Goal: Transaction & Acquisition: Purchase product/service

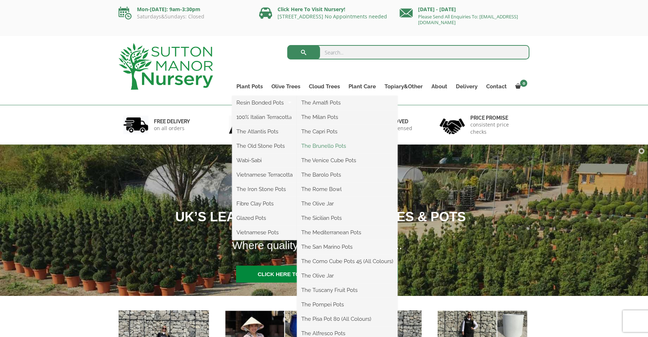
click at [330, 146] on link "The Brunello Pots" at bounding box center [347, 146] width 101 height 11
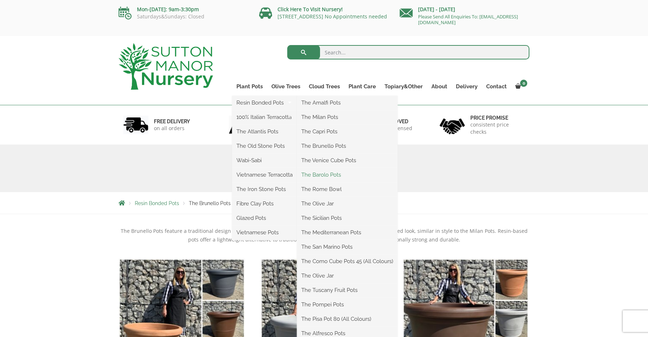
click at [332, 176] on link "The Barolo Pots" at bounding box center [347, 174] width 101 height 11
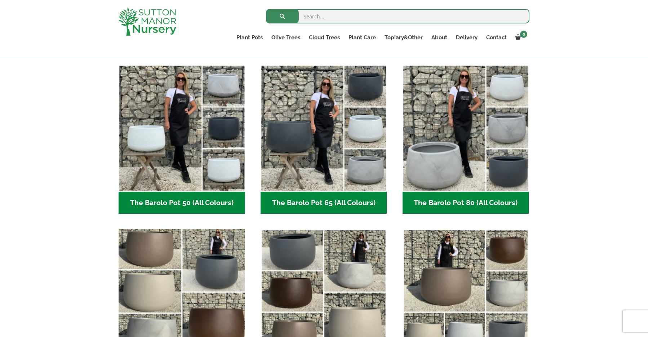
scroll to position [144, 0]
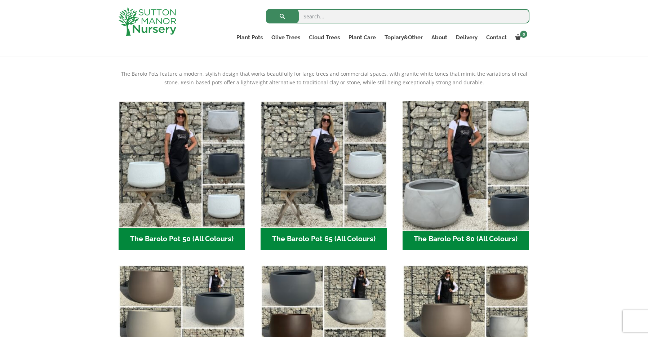
click at [424, 198] on img "Visit product category The Barolo Pot 80 (All Colours)" at bounding box center [466, 164] width 133 height 133
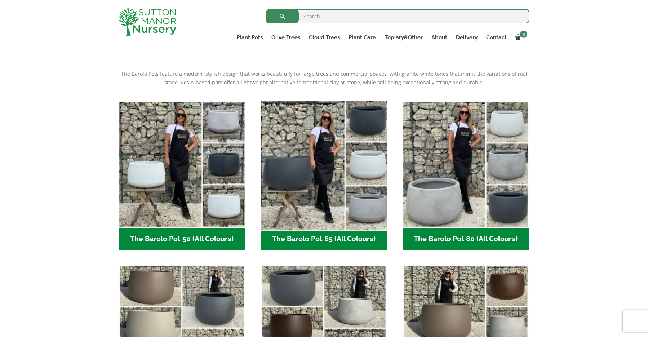
click at [315, 182] on img "Visit product category The Barolo Pot 65 (All Colours)" at bounding box center [323, 164] width 133 height 133
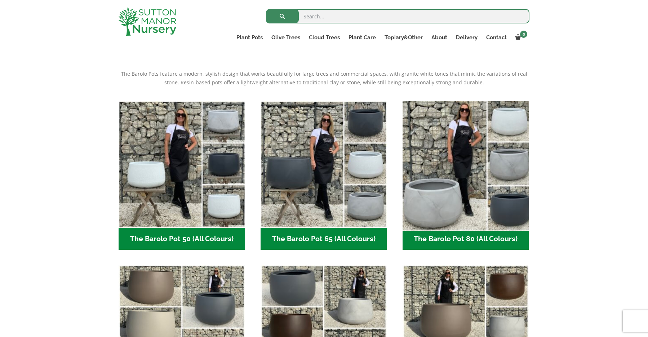
click at [468, 177] on img "Visit product category The Barolo Pot 80 (All Colours)" at bounding box center [466, 164] width 133 height 133
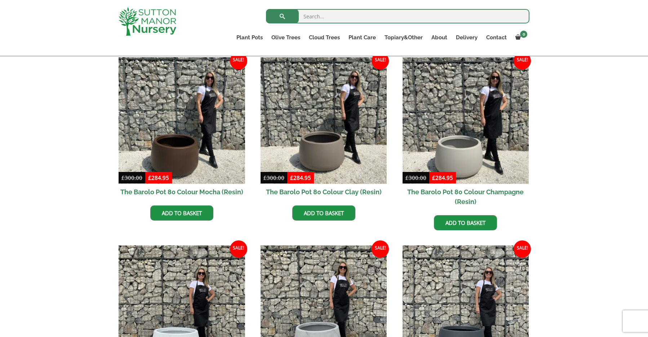
scroll to position [144, 0]
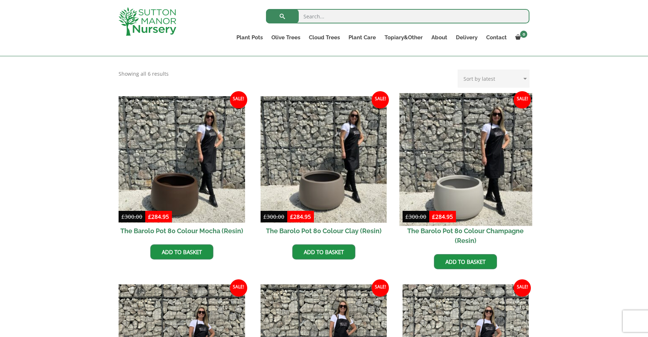
click at [456, 180] on img at bounding box center [466, 159] width 133 height 133
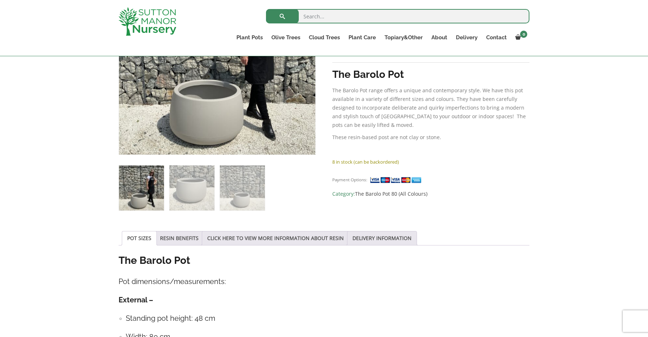
scroll to position [144, 0]
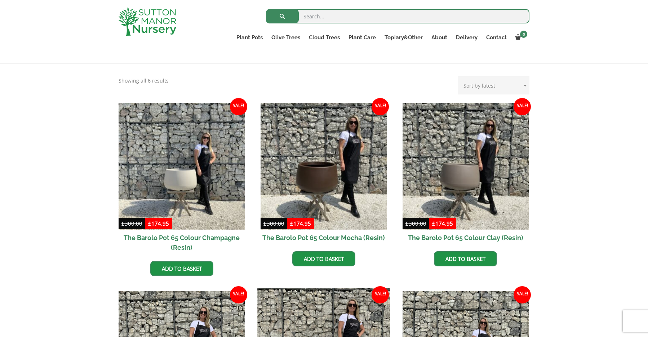
scroll to position [136, 0]
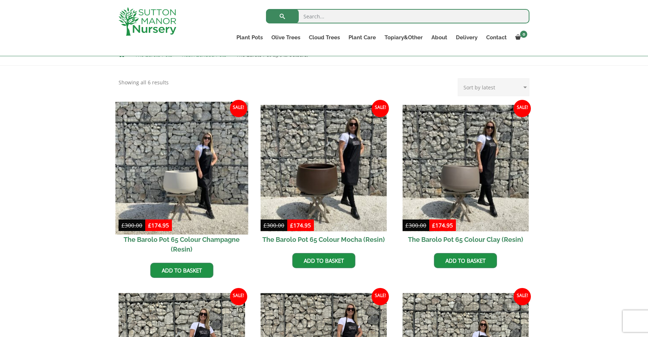
click at [180, 180] on img at bounding box center [181, 168] width 133 height 133
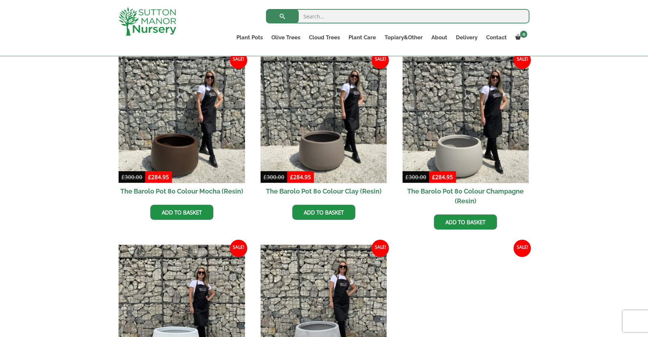
scroll to position [180, 0]
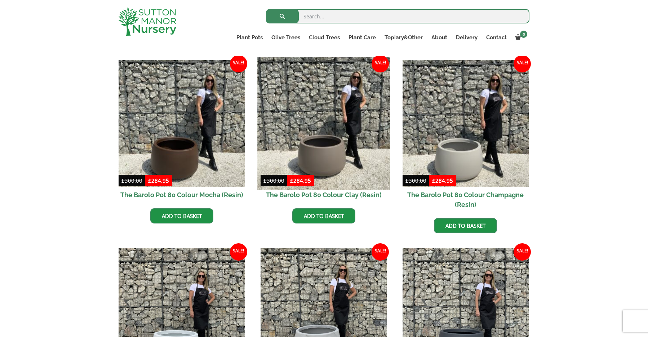
click at [319, 155] on img at bounding box center [323, 123] width 133 height 133
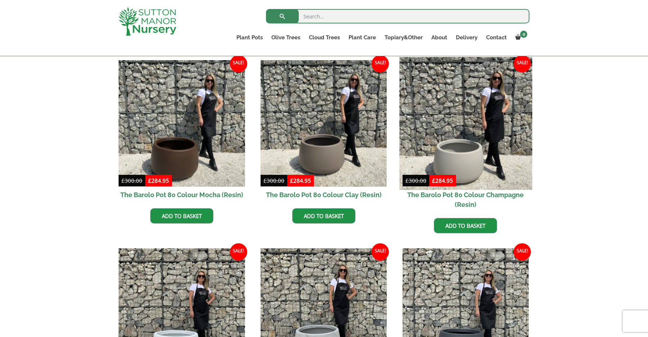
click at [442, 143] on img at bounding box center [466, 123] width 133 height 133
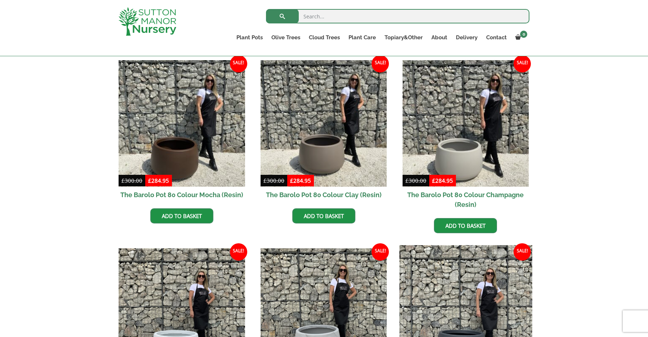
click at [480, 245] on img at bounding box center [466, 311] width 133 height 133
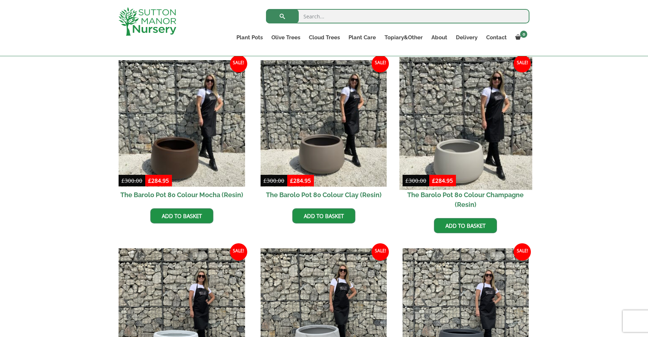
click at [456, 136] on img at bounding box center [466, 123] width 133 height 133
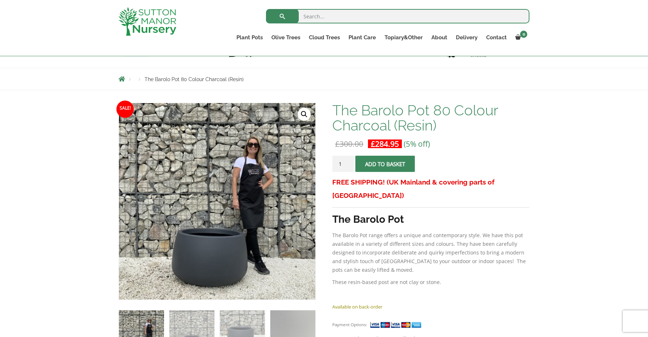
scroll to position [108, 0]
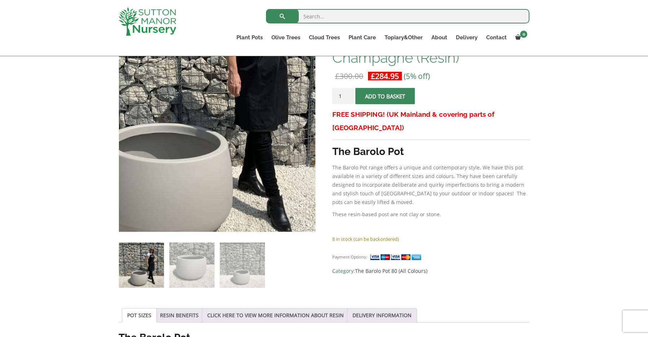
scroll to position [144, 0]
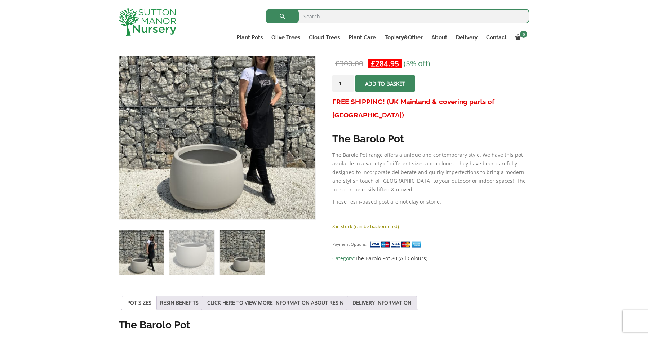
click at [246, 266] on img at bounding box center [242, 252] width 45 height 45
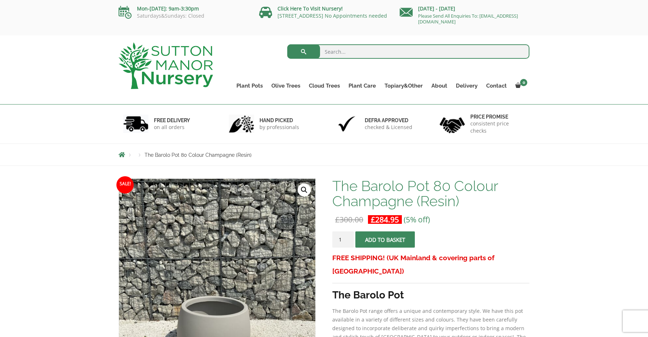
scroll to position [0, 0]
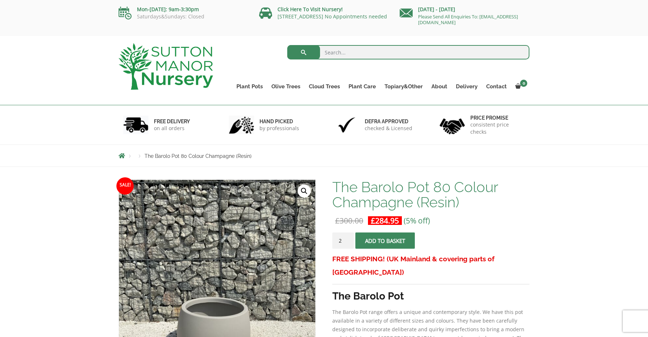
click at [348, 238] on input "2" at bounding box center [343, 241] width 22 height 16
type input "1"
click at [348, 242] on input "1" at bounding box center [343, 241] width 22 height 16
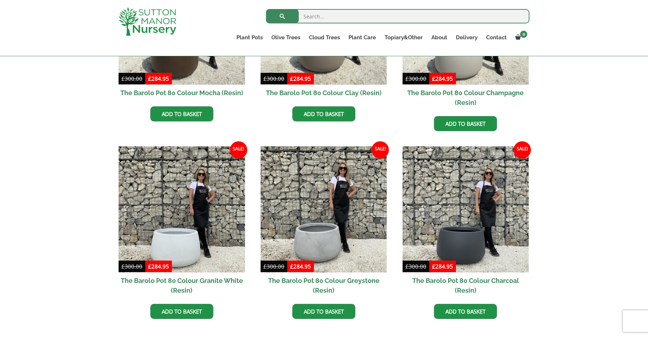
scroll to position [288, 0]
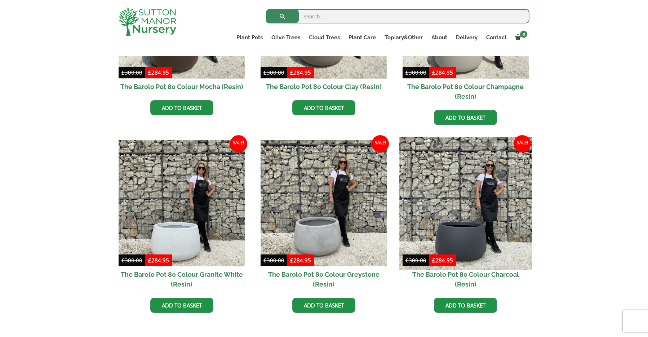
click at [461, 220] on img at bounding box center [466, 203] width 133 height 133
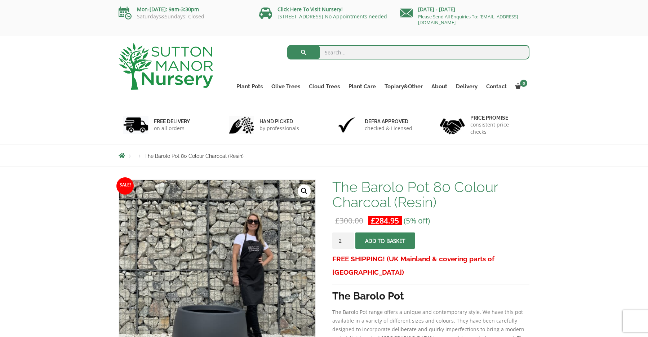
type input "2"
click at [348, 238] on input "2" at bounding box center [343, 241] width 22 height 16
click at [385, 241] on span "submit" at bounding box center [385, 241] width 0 height 0
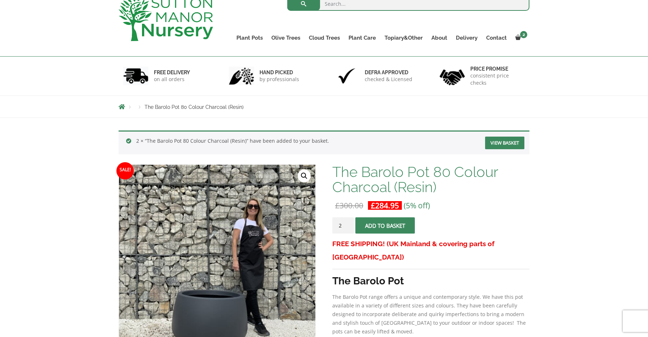
scroll to position [36, 0]
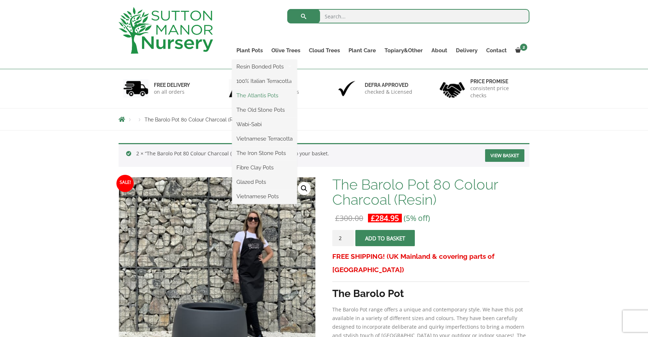
click at [251, 95] on link "The Atlantis Pots" at bounding box center [264, 95] width 65 height 11
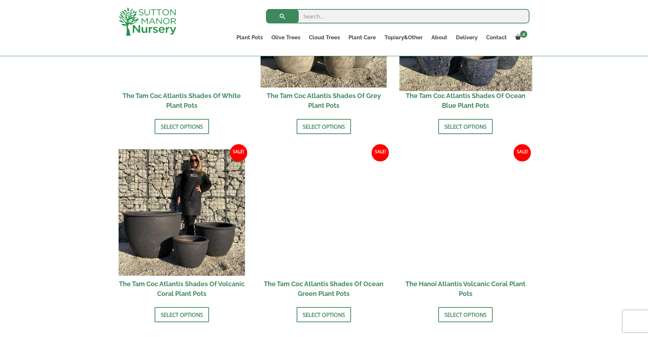
scroll to position [577, 0]
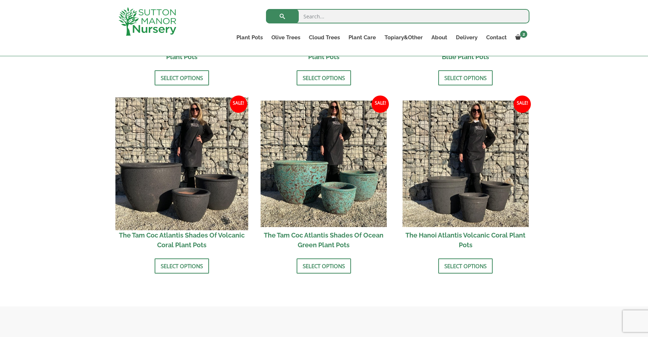
click at [182, 194] on img at bounding box center [181, 163] width 133 height 133
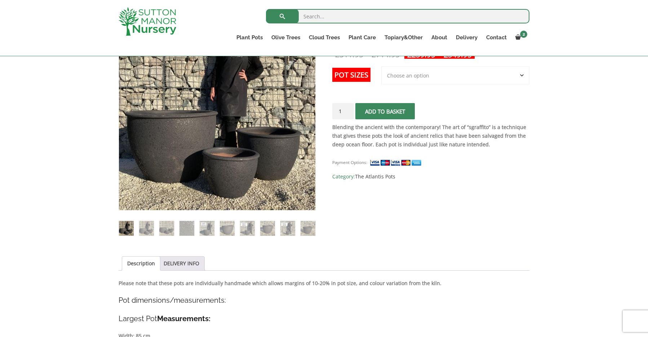
scroll to position [108, 0]
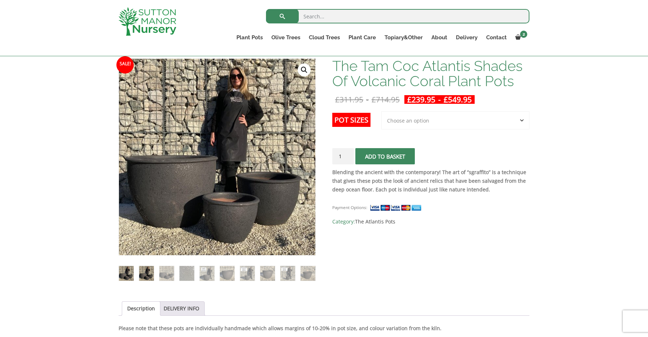
click at [150, 274] on img at bounding box center [146, 273] width 15 height 15
click at [167, 274] on img at bounding box center [166, 272] width 15 height 15
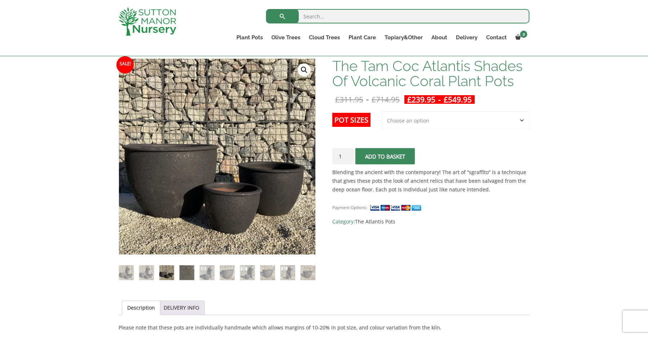
click at [188, 274] on img at bounding box center [187, 272] width 15 height 15
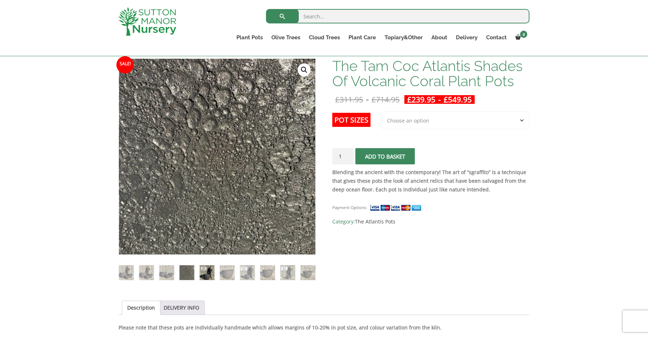
click at [205, 273] on img at bounding box center [207, 272] width 15 height 15
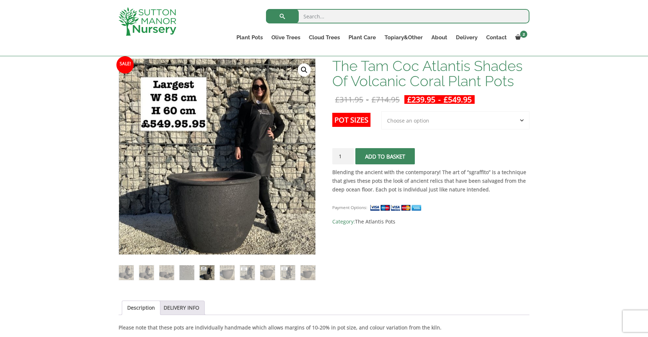
click at [523, 118] on select "Choose an option 3rd to Largest Pot In The Picture 2nd to Largest Pot In The Pi…" at bounding box center [456, 120] width 148 height 18
click at [382, 111] on select "Choose an option 3rd to Largest Pot In The Picture 2nd to Largest Pot In The Pi…" at bounding box center [456, 120] width 148 height 18
select select "3rd to Largest Pot In The Picture"
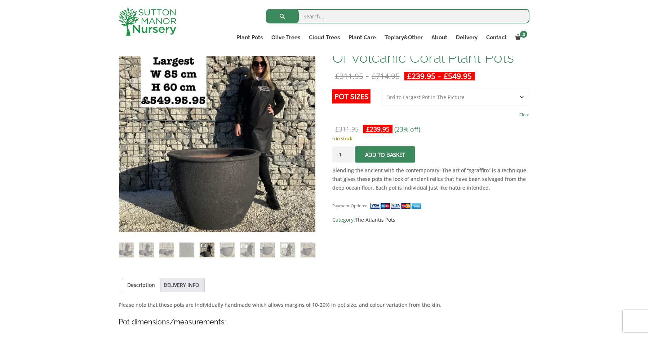
scroll to position [144, 0]
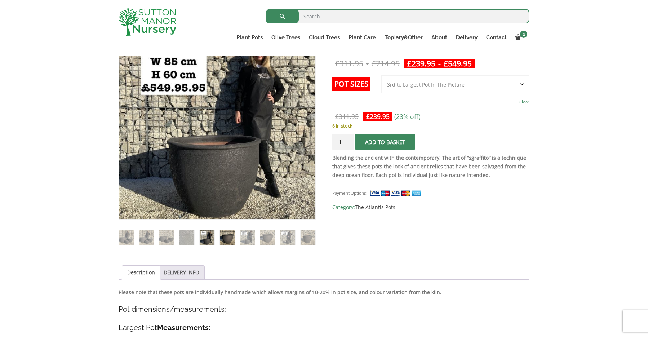
click at [224, 237] on img at bounding box center [227, 237] width 15 height 15
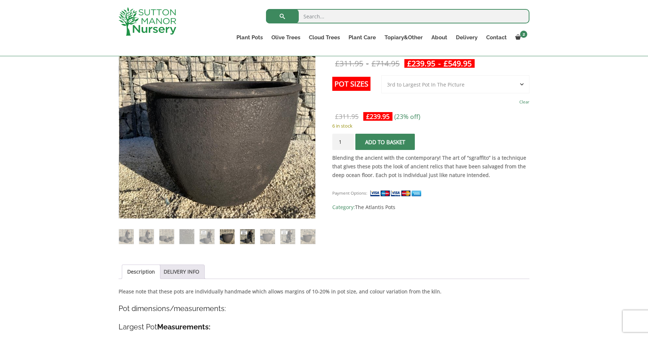
click at [255, 236] on img at bounding box center [247, 236] width 15 height 15
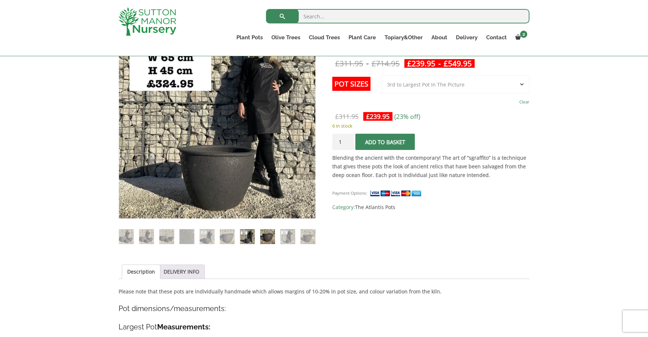
click at [265, 236] on img at bounding box center [267, 236] width 15 height 15
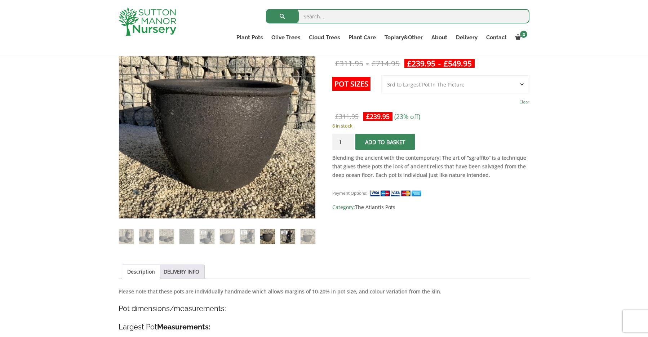
click at [285, 236] on img at bounding box center [288, 236] width 15 height 15
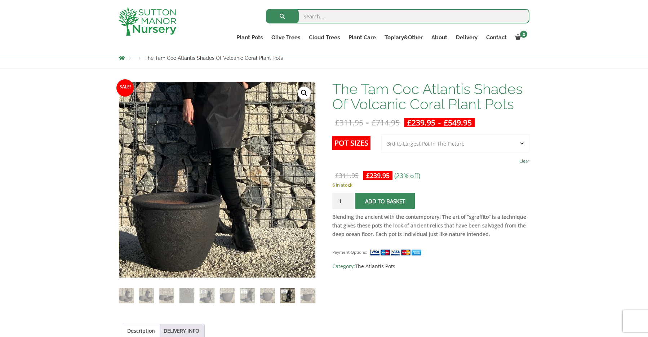
scroll to position [108, 0]
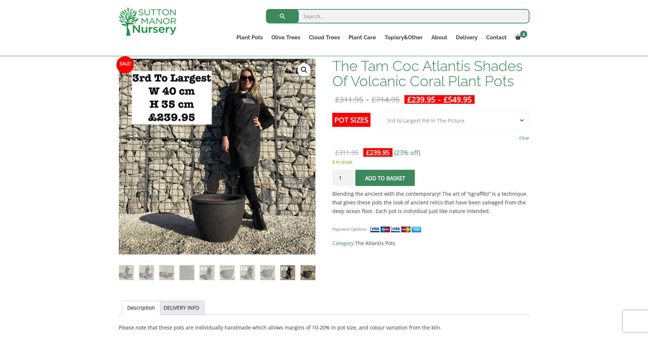
click at [307, 274] on img at bounding box center [308, 272] width 15 height 15
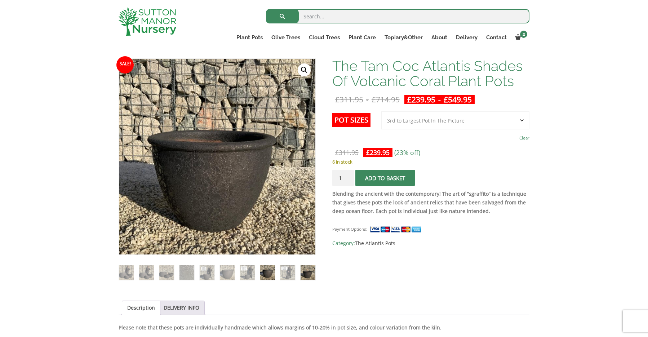
click at [265, 274] on img at bounding box center [267, 272] width 15 height 15
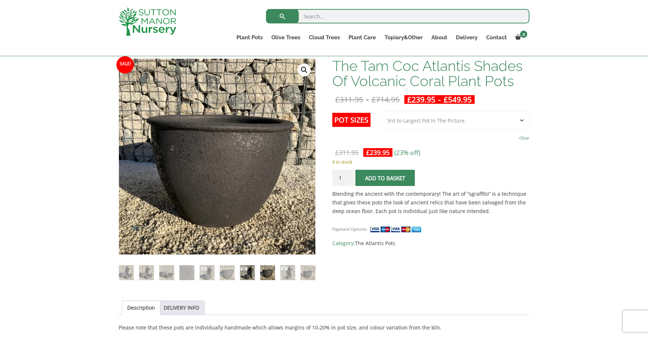
click at [247, 273] on img at bounding box center [247, 272] width 15 height 15
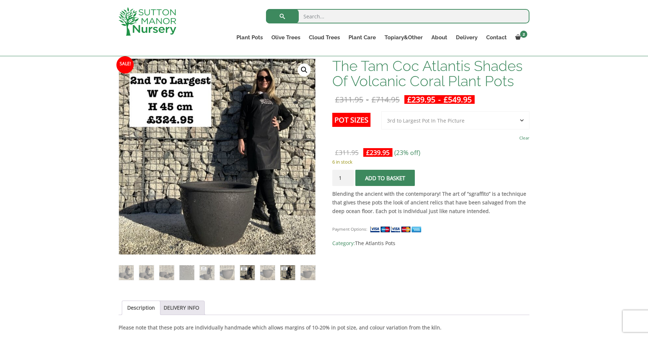
click at [285, 274] on img at bounding box center [288, 272] width 15 height 15
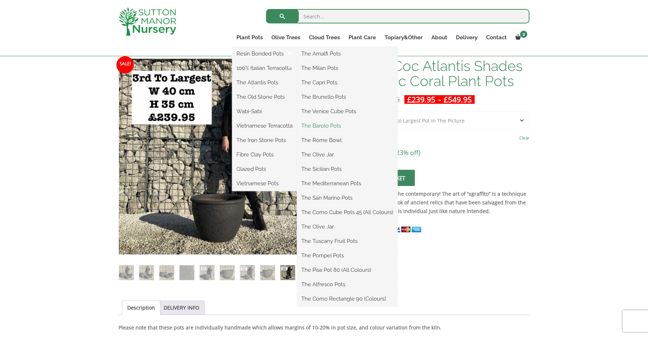
click at [328, 125] on link "The Barolo Pots" at bounding box center [347, 125] width 101 height 11
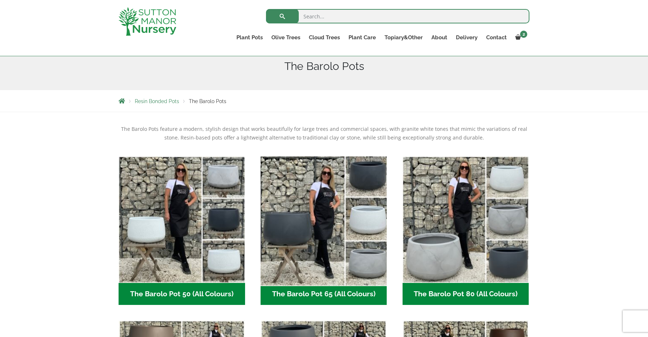
scroll to position [108, 0]
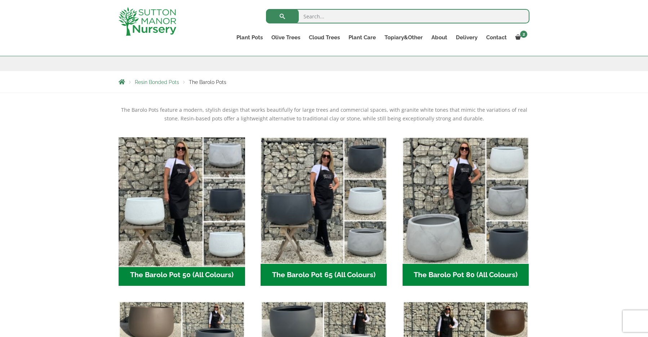
click at [173, 237] on img "Visit product category The Barolo Pot 50 (All Colours)" at bounding box center [181, 200] width 133 height 133
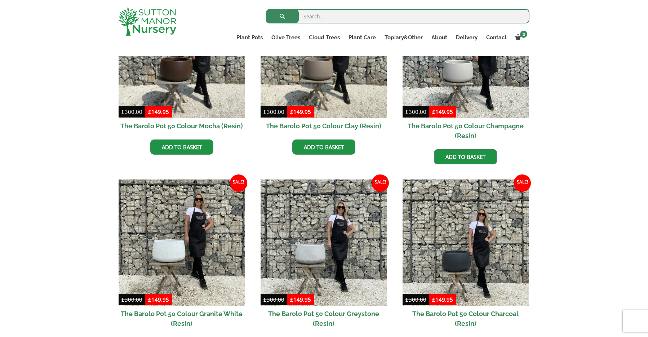
scroll to position [252, 0]
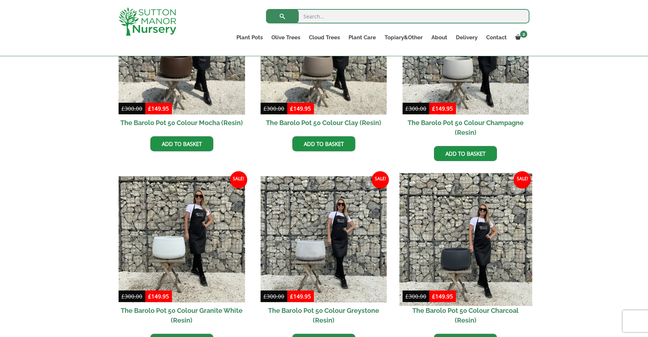
click at [452, 236] on img at bounding box center [466, 239] width 133 height 133
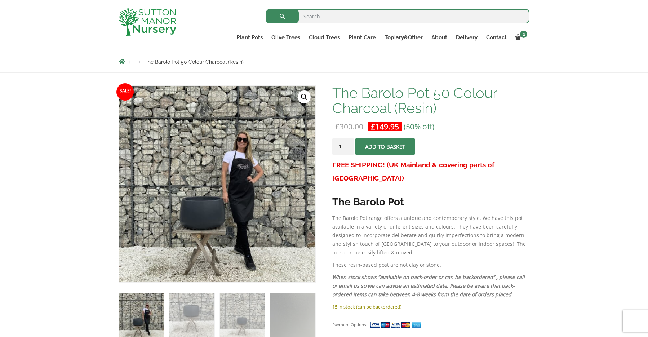
scroll to position [108, 0]
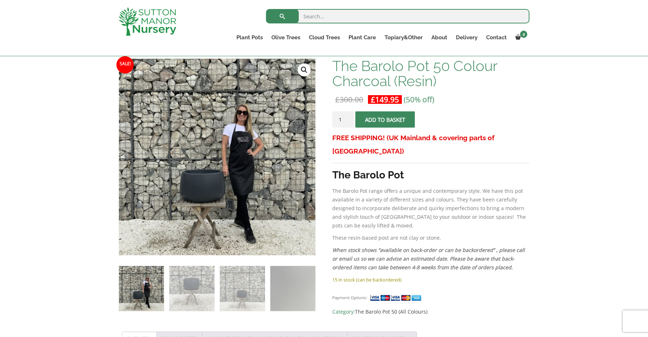
click at [130, 295] on img at bounding box center [141, 288] width 45 height 45
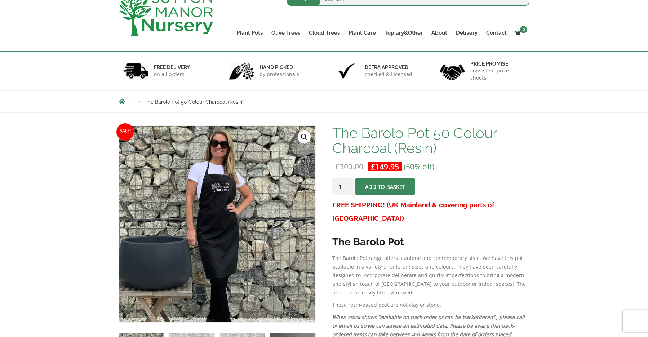
scroll to position [36, 0]
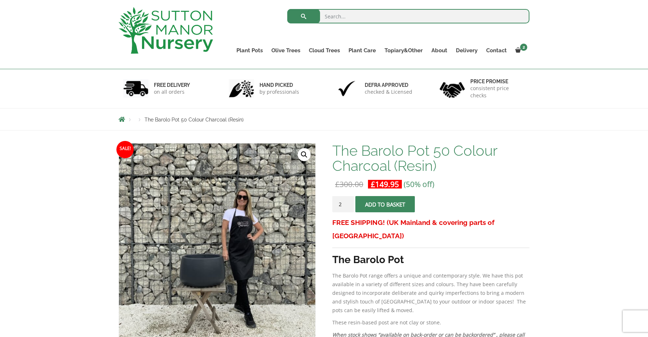
click at [349, 201] on input "2" at bounding box center [343, 204] width 22 height 16
click at [349, 201] on input "3" at bounding box center [343, 204] width 22 height 16
click at [349, 201] on input "4" at bounding box center [343, 204] width 22 height 16
click at [349, 201] on input "5" at bounding box center [343, 204] width 22 height 16
type input "6"
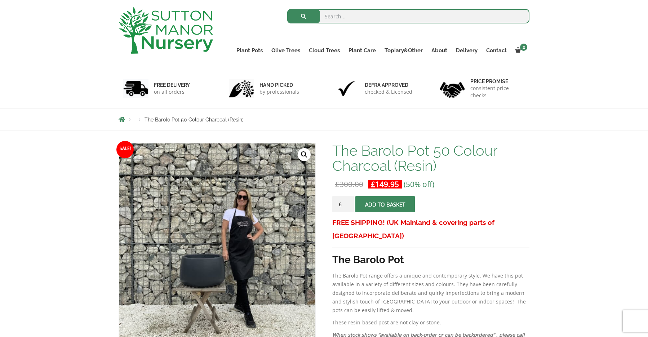
click at [349, 201] on input "6" at bounding box center [343, 204] width 22 height 16
click at [385, 204] on span "submit" at bounding box center [385, 204] width 0 height 0
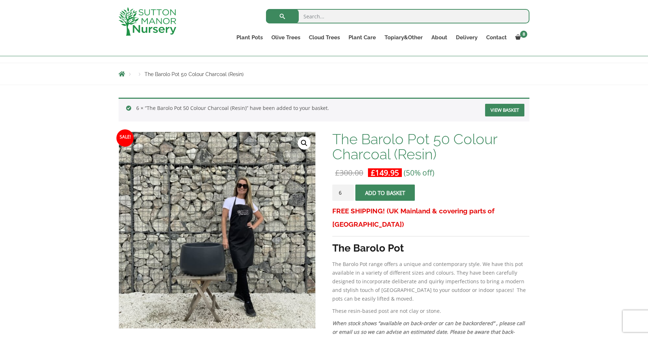
scroll to position [72, 0]
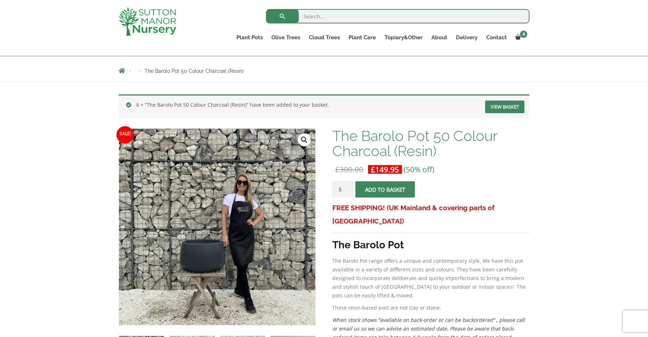
click at [348, 191] on input "5" at bounding box center [343, 189] width 22 height 16
type input "4"
click at [348, 191] on input "4" at bounding box center [343, 189] width 22 height 16
click at [386, 190] on button "Add to basket" at bounding box center [386, 189] width 60 height 16
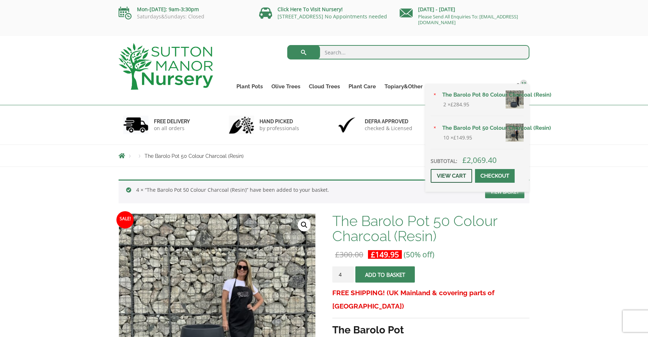
click at [438, 176] on link "View cart" at bounding box center [451, 176] width 41 height 14
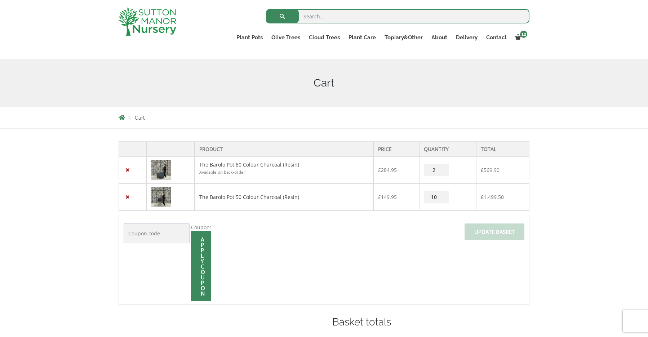
scroll to position [108, 0]
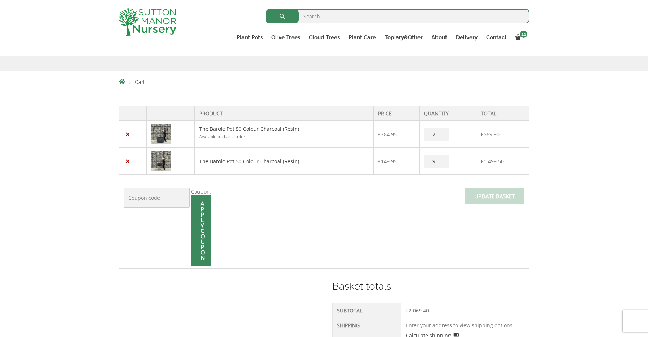
click at [442, 163] on input "9" at bounding box center [436, 161] width 25 height 13
click at [442, 163] on input "8" at bounding box center [436, 161] width 25 height 13
click at [442, 163] on input "7" at bounding box center [436, 161] width 25 height 13
click at [442, 163] on input "6" at bounding box center [436, 161] width 25 height 13
click at [442, 163] on input "5" at bounding box center [436, 161] width 25 height 13
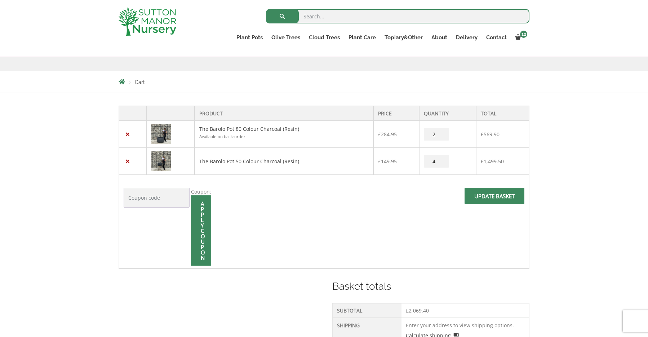
type input "4"
click at [442, 163] on input "4" at bounding box center [436, 161] width 25 height 13
click at [495, 198] on span at bounding box center [495, 198] width 0 height 0
click at [486, 197] on input "Update basket" at bounding box center [495, 196] width 60 height 16
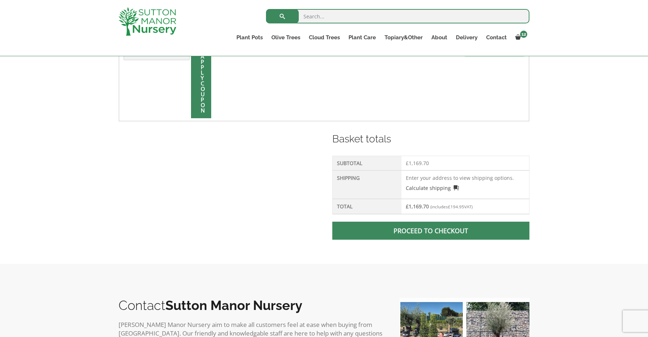
scroll to position [286, 0]
click at [431, 230] on span at bounding box center [431, 230] width 0 height 0
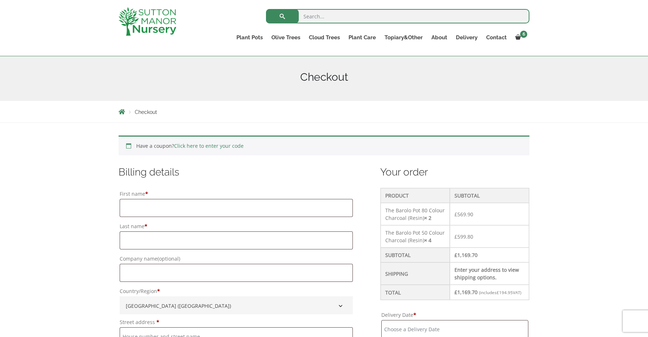
scroll to position [72, 0]
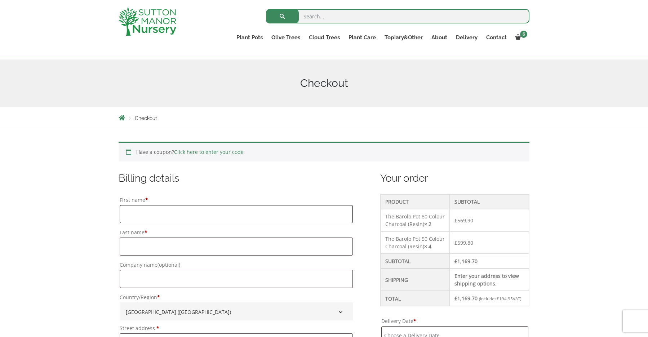
click at [135, 213] on input "First name *" at bounding box center [236, 214] width 233 height 18
type input "MARIE"
click at [132, 250] on input "Last name *" at bounding box center [236, 247] width 233 height 18
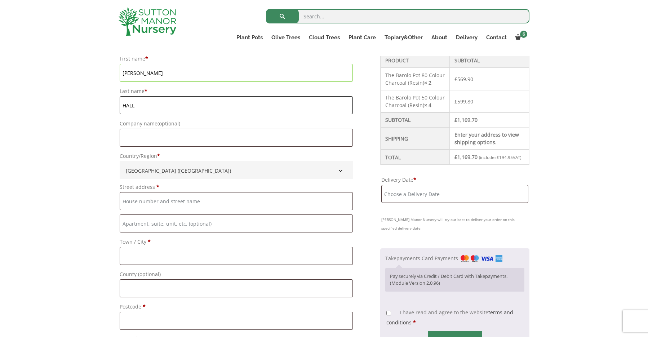
scroll to position [216, 0]
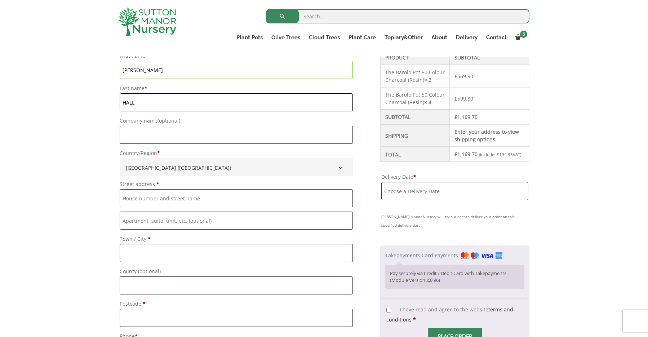
type input "HALL"
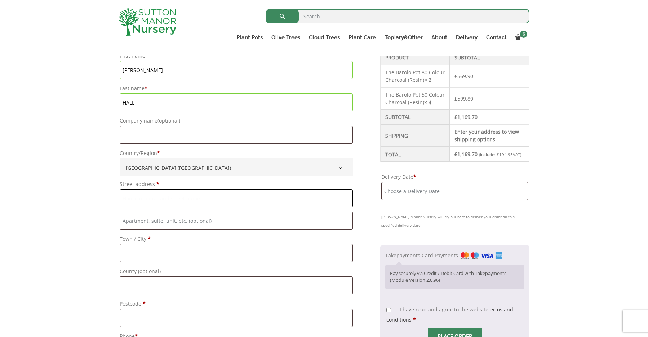
click at [136, 198] on input "Street address *" at bounding box center [236, 198] width 233 height 18
type input "STABLE YARD COTTAGE"
click at [129, 217] on input "Flat, suite, unit, etc. (optional)" at bounding box center [236, 221] width 233 height 18
type input "THROUGH [GEOGRAPHIC_DATA]"
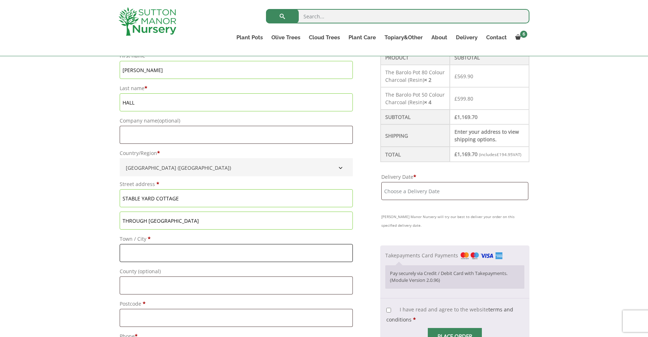
click at [134, 252] on input "Town / City *" at bounding box center [236, 253] width 233 height 18
type input "BARBY RUGBY"
click at [134, 283] on input "County (optional)" at bounding box center [236, 286] width 233 height 18
type input "[GEOGRAPHIC_DATA]"
click at [127, 322] on input "Postcode *" at bounding box center [236, 318] width 233 height 18
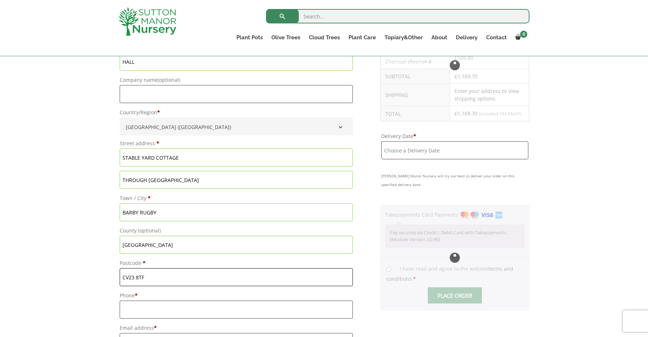
scroll to position [325, 0]
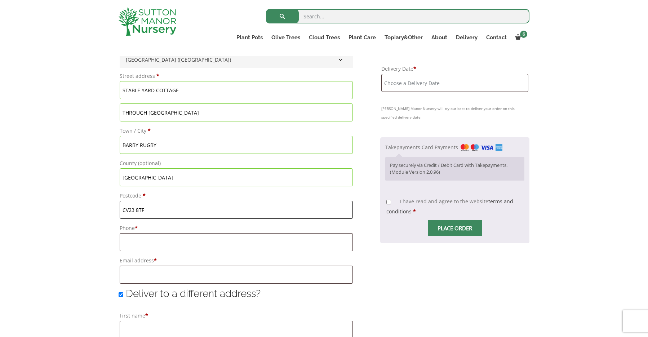
type input "CV23 8TF"
click at [130, 237] on input "Phone *" at bounding box center [236, 242] width 233 height 18
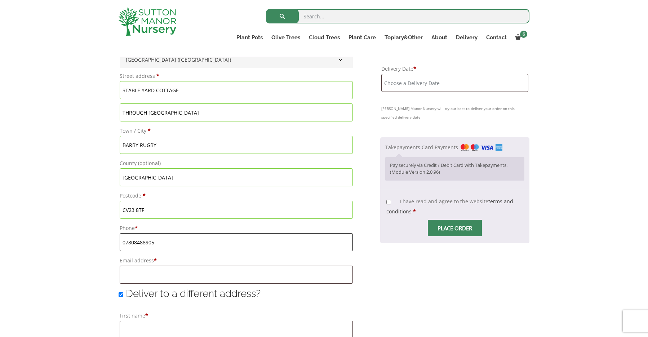
type input "07808488905"
click at [133, 281] on input "Email address *" at bounding box center [236, 275] width 233 height 18
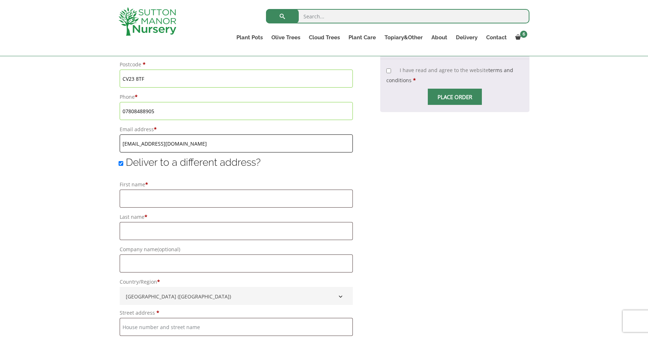
scroll to position [469, 0]
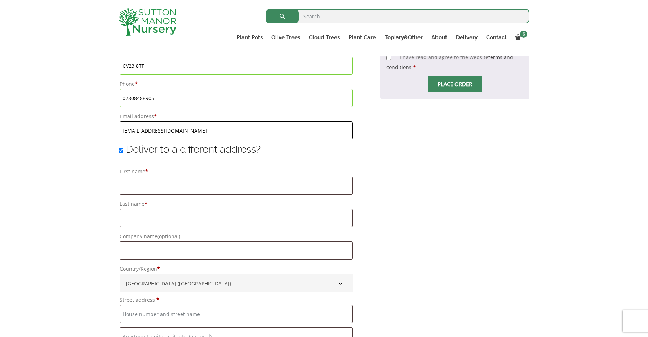
type input "[EMAIL_ADDRESS][DOMAIN_NAME]"
click at [120, 151] on input "Deliver to a different address?" at bounding box center [121, 150] width 5 height 5
checkbox input "false"
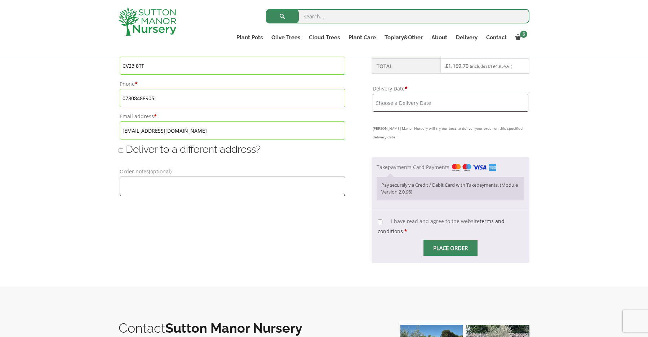
click at [126, 186] on textarea "Order notes (optional)" at bounding box center [233, 186] width 226 height 19
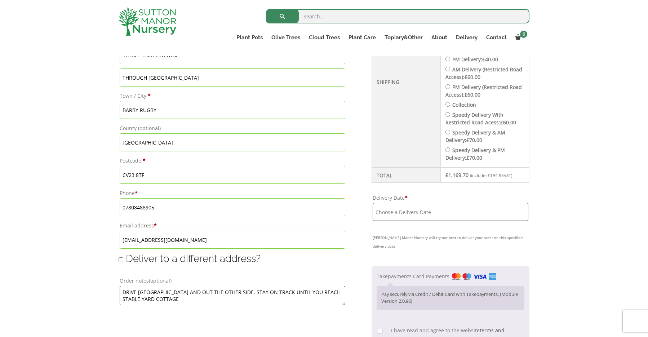
scroll to position [361, 0]
type textarea "DRIVE [GEOGRAPHIC_DATA] AND OUT THE OTHER SIDE. STAY ON TRACK UNTIL YOU REACH S…"
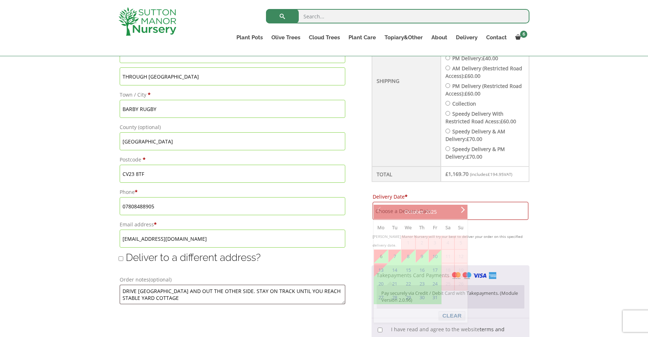
click at [434, 202] on input "Delivery Date *" at bounding box center [451, 211] width 156 height 18
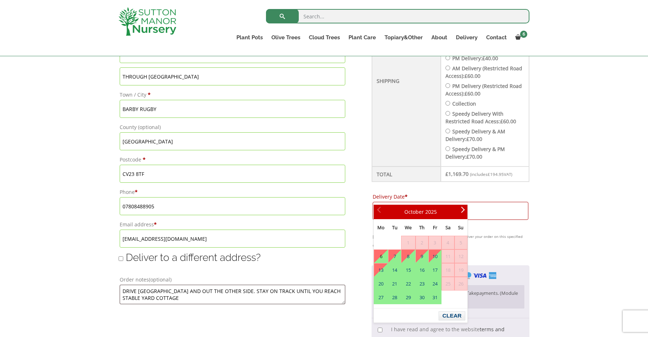
click at [382, 259] on link "6" at bounding box center [381, 256] width 14 height 13
type input "[DATE]"
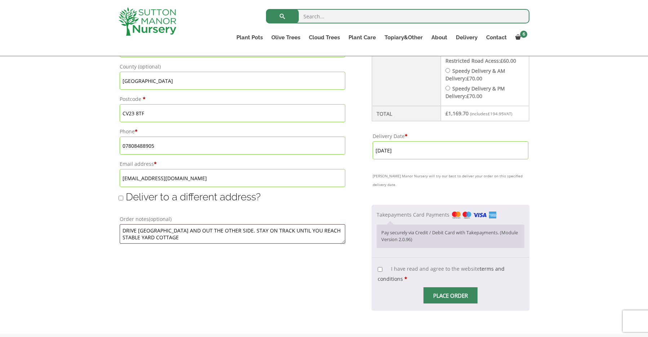
scroll to position [433, 0]
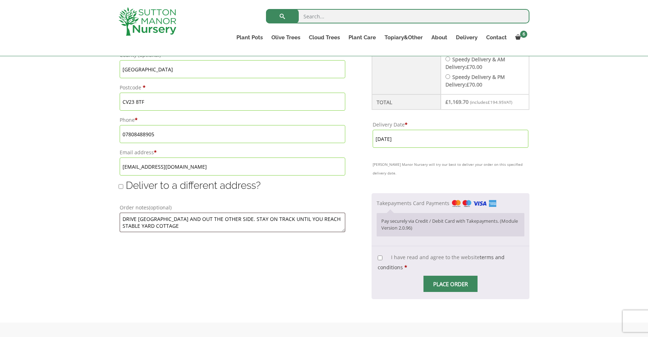
click at [379, 254] on label "I have read and agree to the website terms and conditions *" at bounding box center [441, 262] width 127 height 17
click at [379, 256] on input "I have read and agree to the website terms and conditions *" at bounding box center [380, 258] width 5 height 5
checkbox input "true"
click at [450, 276] on input "Place order" at bounding box center [451, 284] width 54 height 16
